Goal: Use online tool/utility: Utilize a website feature to perform a specific function

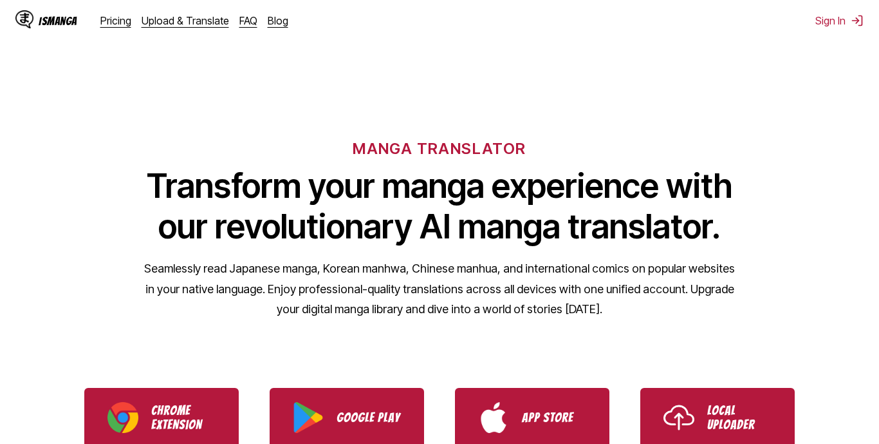
scroll to position [135, 0]
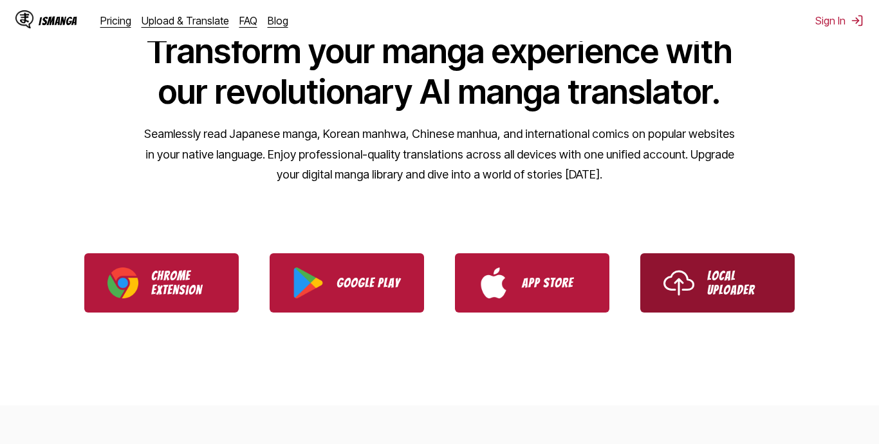
click at [671, 279] on img "Use IsManga Local Uploader" at bounding box center [679, 282] width 31 height 31
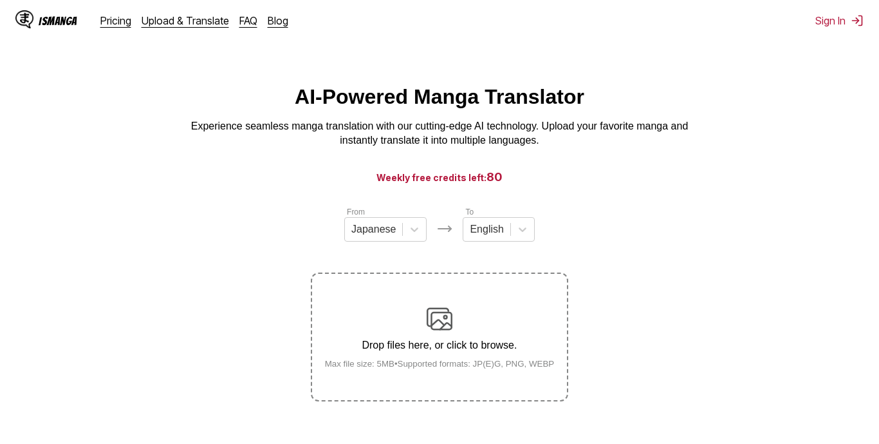
click at [437, 345] on p "Drop files here, or click to browse." at bounding box center [440, 345] width 250 height 12
click at [0, 0] on input "Drop files here, or click to browse. Max file size: 5MB • Supported formats: JP…" at bounding box center [0, 0] width 0 height 0
click at [453, 319] on div "Drop files here, or click to browse. Max file size: 5MB • Supported formats: JP…" at bounding box center [440, 337] width 250 height 62
click at [0, 0] on input "Drop files here, or click to browse. Max file size: 5MB • Supported formats: JP…" at bounding box center [0, 0] width 0 height 0
click at [554, 312] on div "Drop files here, or click to browse. Max file size: 5MB • Supported formats: JP…" at bounding box center [440, 337] width 250 height 62
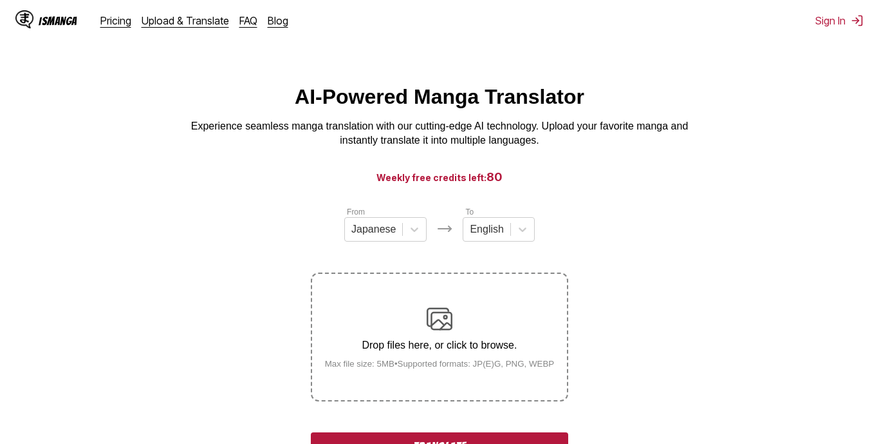
click at [0, 0] on input "Drop files here, or click to browse. Max file size: 5MB • Supported formats: JP…" at bounding box center [0, 0] width 0 height 0
